Goal: Information Seeking & Learning: Learn about a topic

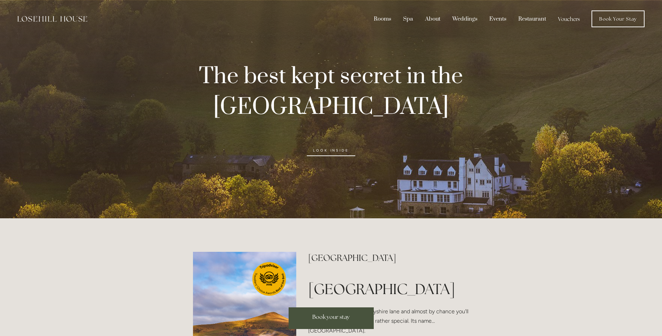
click at [463, 148] on p "look inside" at bounding box center [331, 144] width 311 height 32
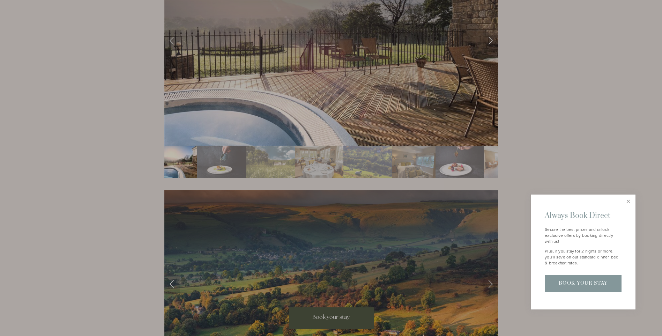
scroll to position [1187, 0]
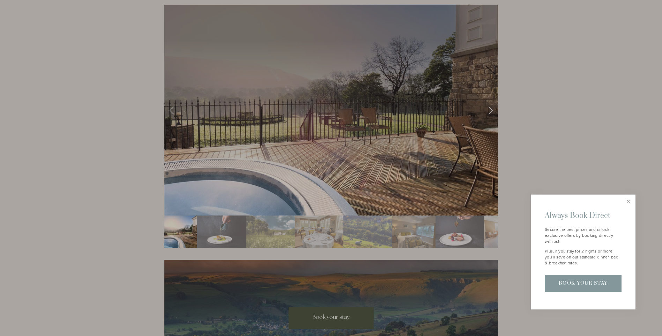
click at [488, 94] on div at bounding box center [331, 168] width 662 height 336
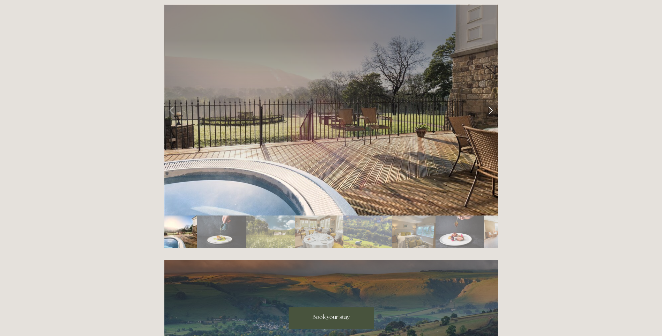
click at [491, 100] on link "Next Slide" at bounding box center [490, 110] width 15 height 21
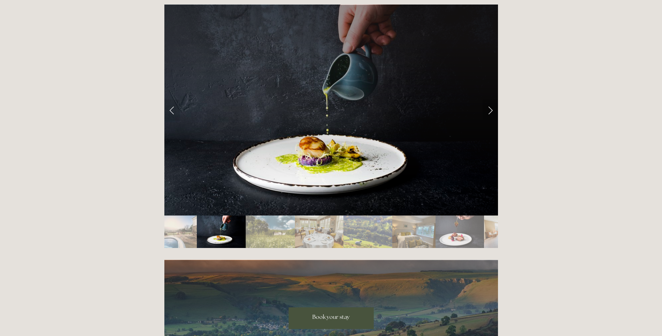
click at [491, 100] on link "Next Slide" at bounding box center [490, 110] width 15 height 21
click at [490, 100] on link "Next Slide" at bounding box center [490, 110] width 15 height 21
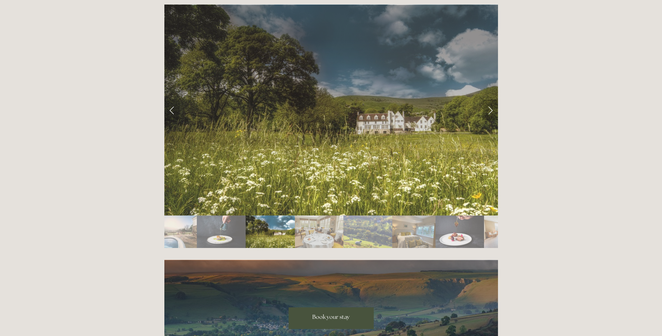
click at [490, 100] on link "Next Slide" at bounding box center [490, 110] width 15 height 21
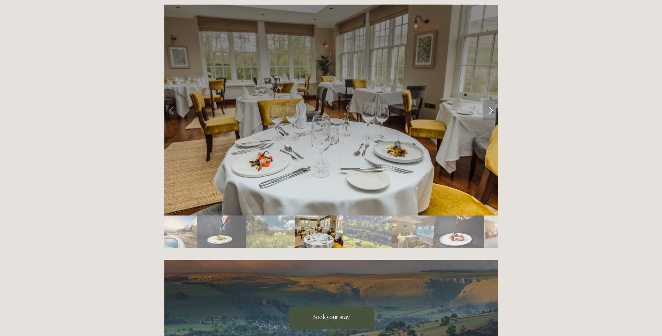
click at [490, 100] on link "Next Slide" at bounding box center [490, 110] width 15 height 21
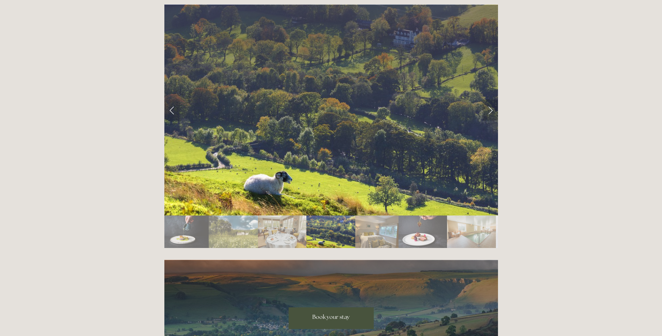
click at [490, 100] on link "Next Slide" at bounding box center [490, 110] width 15 height 21
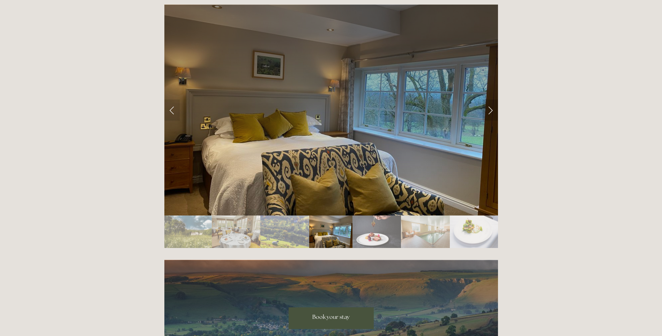
click at [490, 100] on link "Next Slide" at bounding box center [490, 110] width 15 height 21
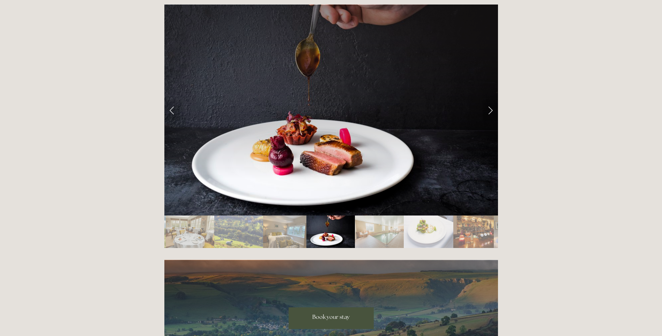
click at [490, 100] on link "Next Slide" at bounding box center [490, 110] width 15 height 21
click at [175, 100] on link "Previous Slide" at bounding box center [171, 110] width 15 height 21
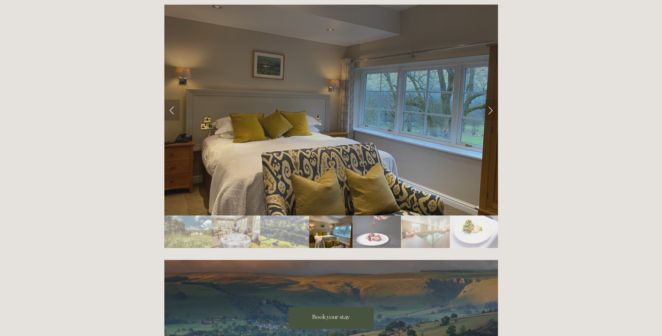
click at [175, 100] on link "Previous Slide" at bounding box center [171, 110] width 15 height 21
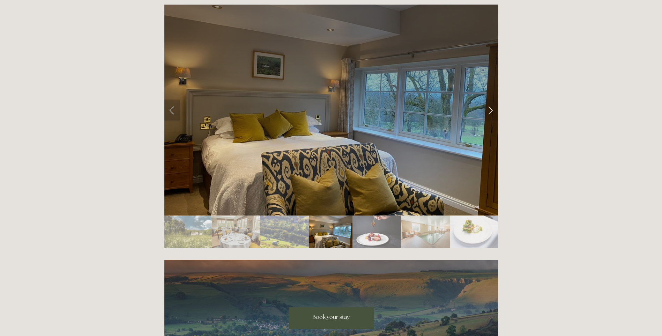
click at [171, 100] on link "Previous Slide" at bounding box center [171, 110] width 15 height 21
